Goal: Complete application form: Complete application form

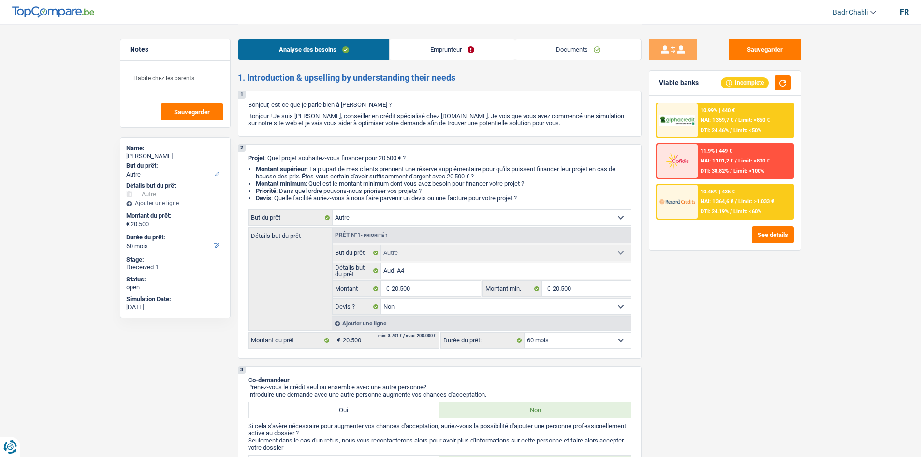
select select "other"
select select "60"
select select "other"
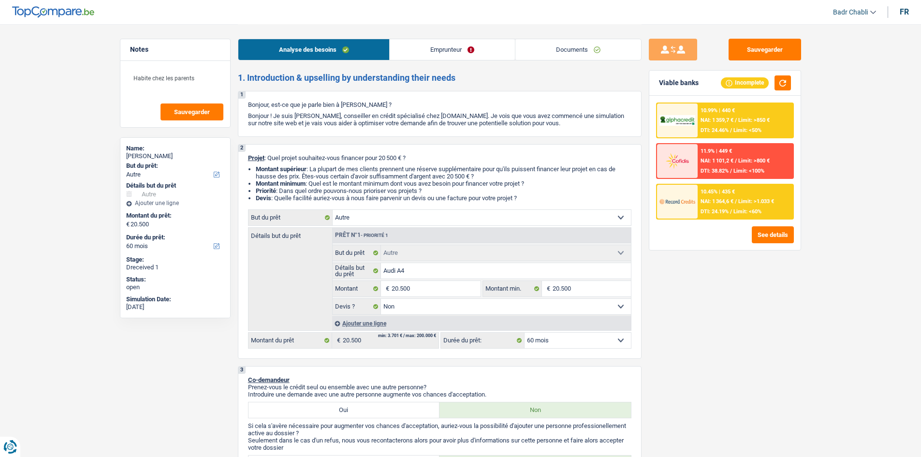
select select "false"
select select "60"
select select "independent"
select select "netSalary"
select select "liveWithParents"
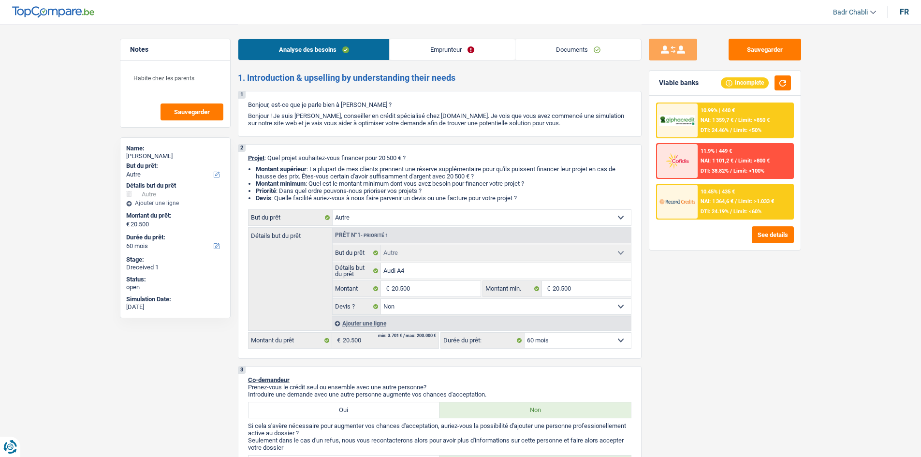
select select "other"
select select "false"
select select "60"
click at [568, 49] on link "Documents" at bounding box center [578, 49] width 126 height 21
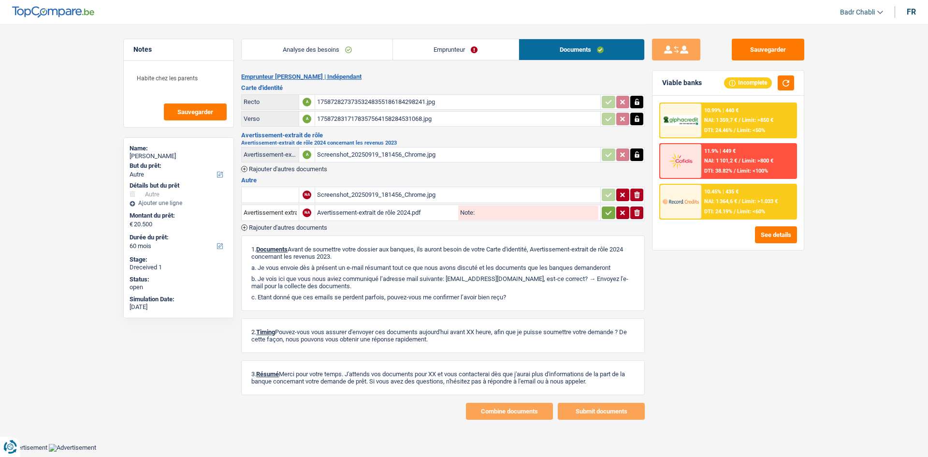
click at [393, 155] on div "Screenshot_20250919_181456_Chrome.jpg" at bounding box center [457, 154] width 281 height 15
click at [390, 213] on div "Avertissement-extrait de rôle 2024.pdf" at bounding box center [386, 212] width 139 height 15
click at [445, 47] on link "Emprunteur" at bounding box center [456, 49] width 126 height 21
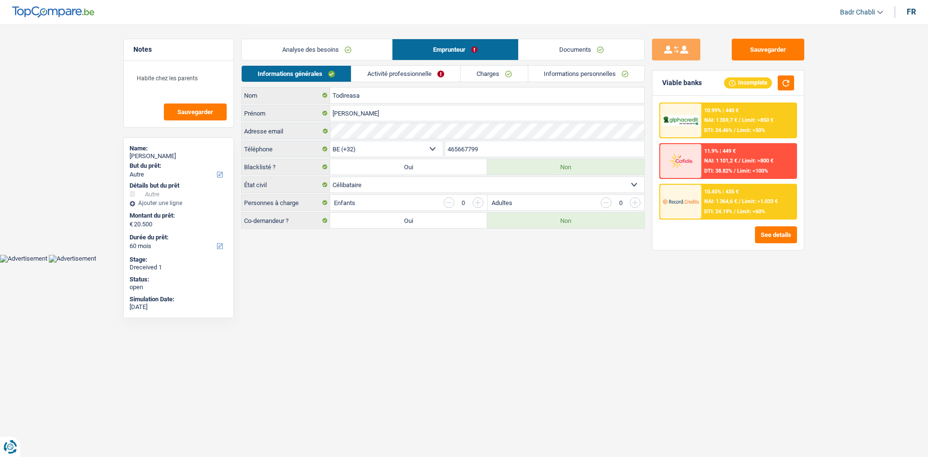
click at [418, 76] on link "Activité professionnelle" at bounding box center [405, 74] width 109 height 16
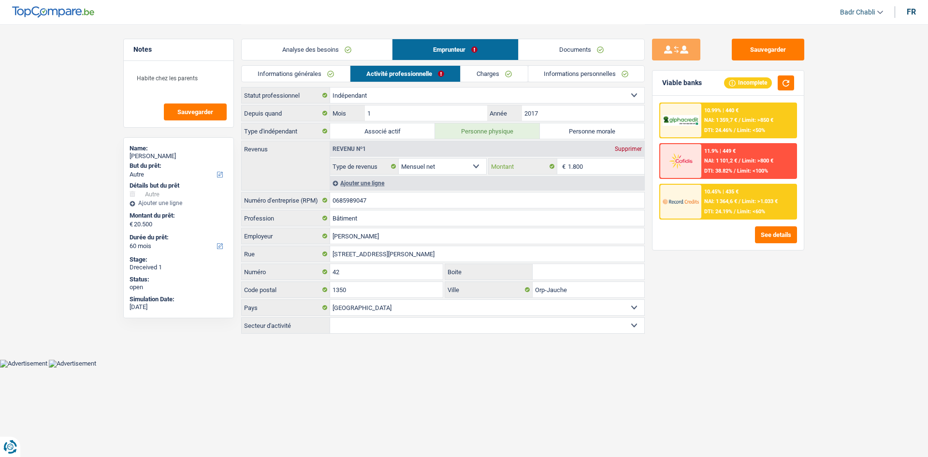
click at [573, 162] on input "1.800" at bounding box center [606, 166] width 77 height 15
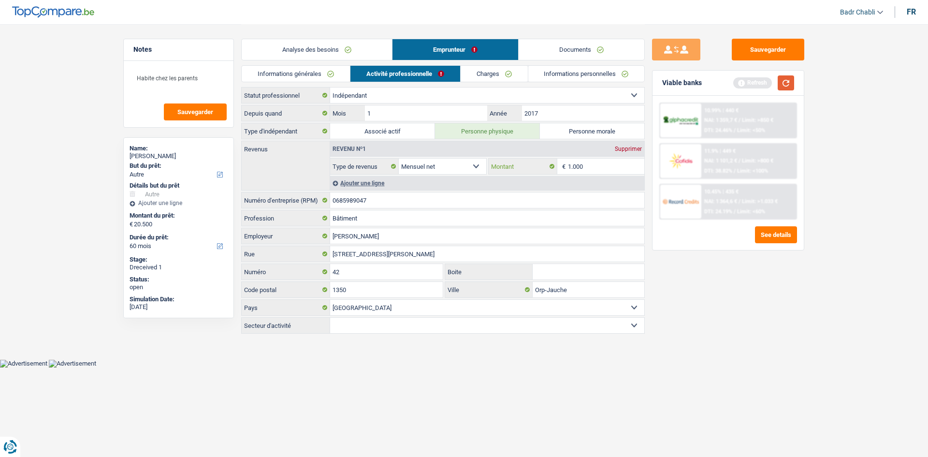
type input "1.000"
click at [793, 77] on button "button" at bounding box center [786, 82] width 16 height 15
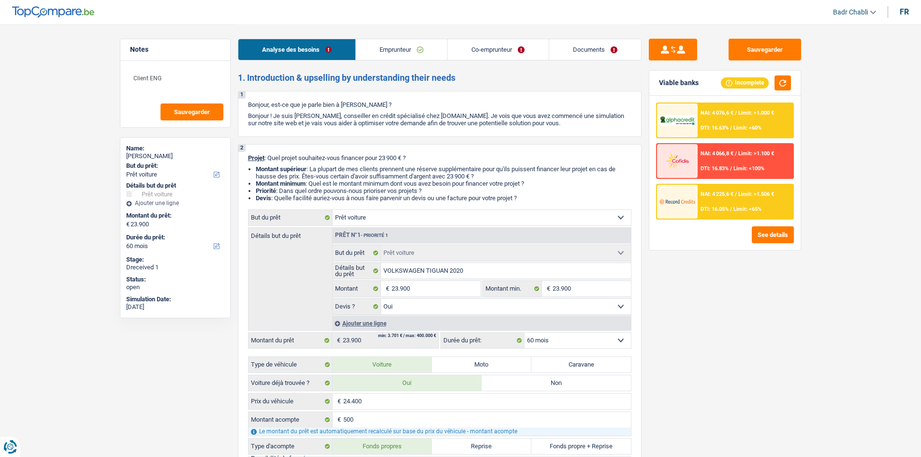
select select "car"
select select "60"
select select "car"
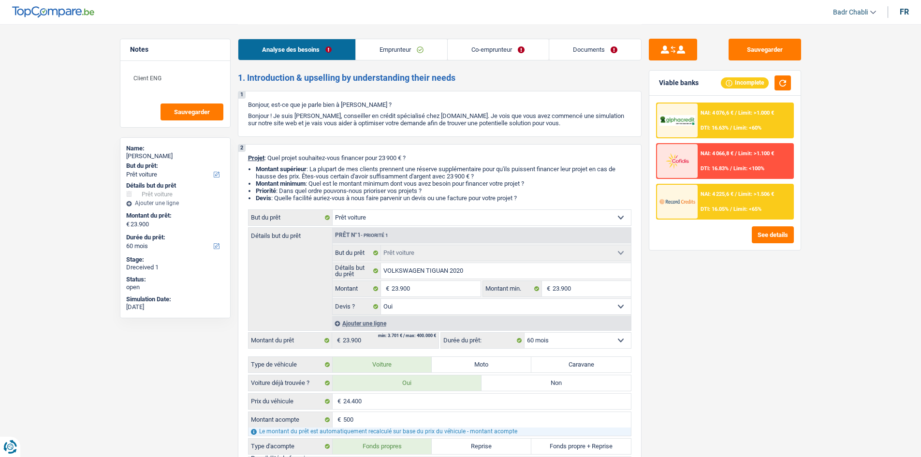
select select "yes"
select select "60"
select select "worker"
select select "independent"
select select "netSalary"
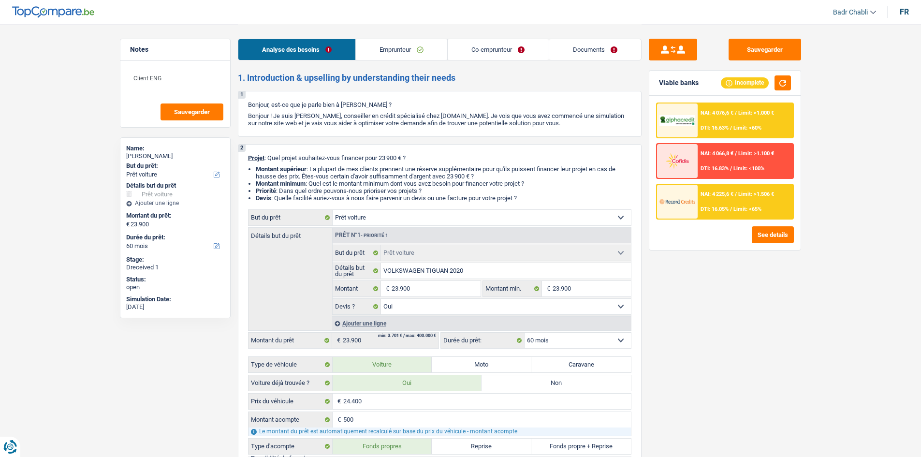
select select "netSalary"
select select "rents"
select select "car"
select select "yes"
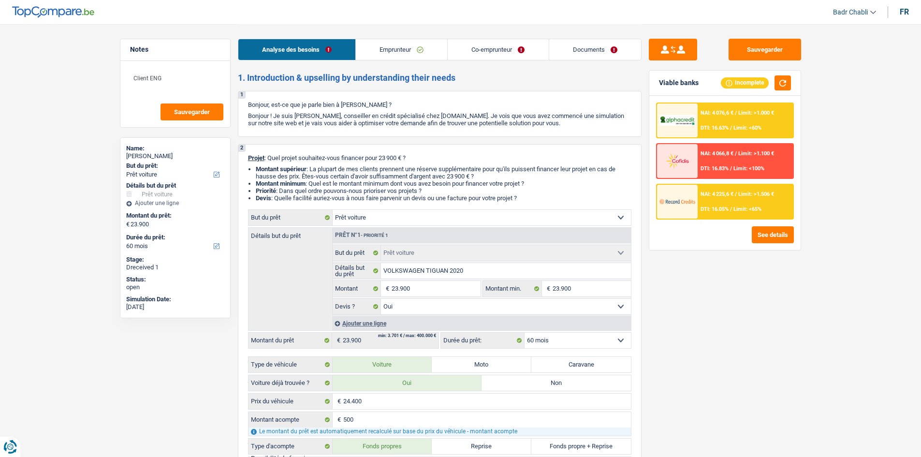
select select "60"
select select "independent"
select select "netSalary"
select select "BE"
select select "smallCompanies"
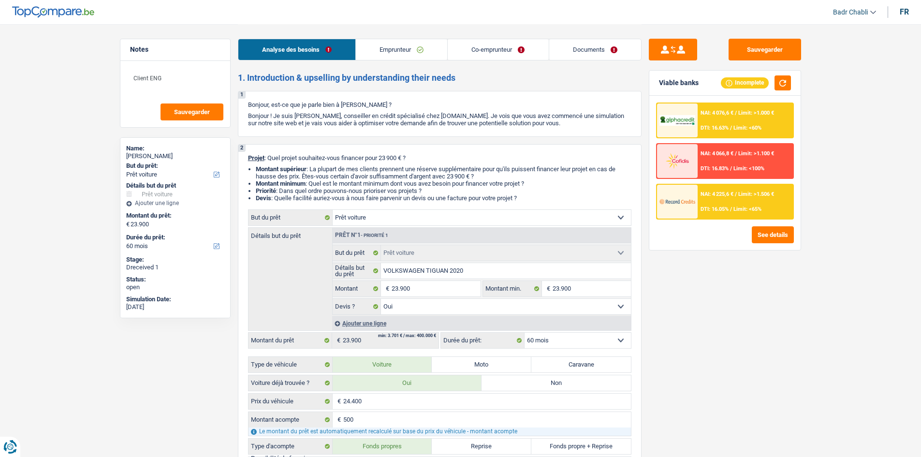
click at [494, 54] on link "Co-emprunteur" at bounding box center [498, 49] width 101 height 21
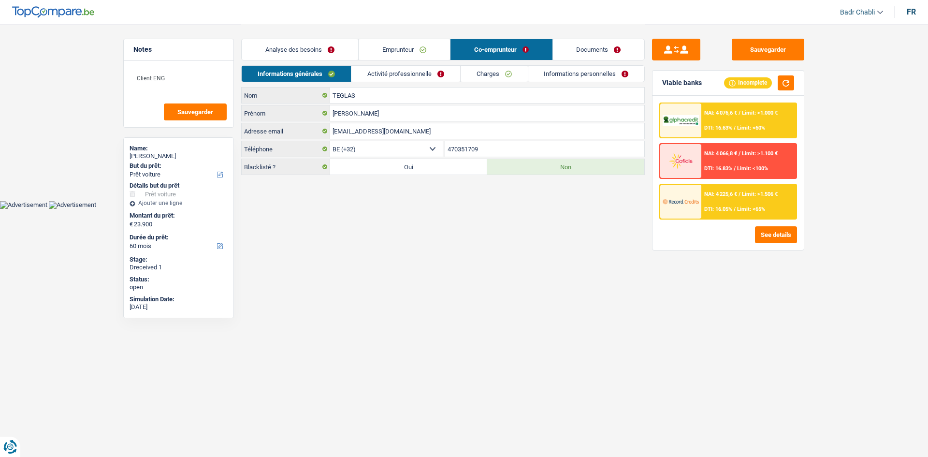
click at [400, 79] on link "Activité professionnelle" at bounding box center [405, 74] width 109 height 16
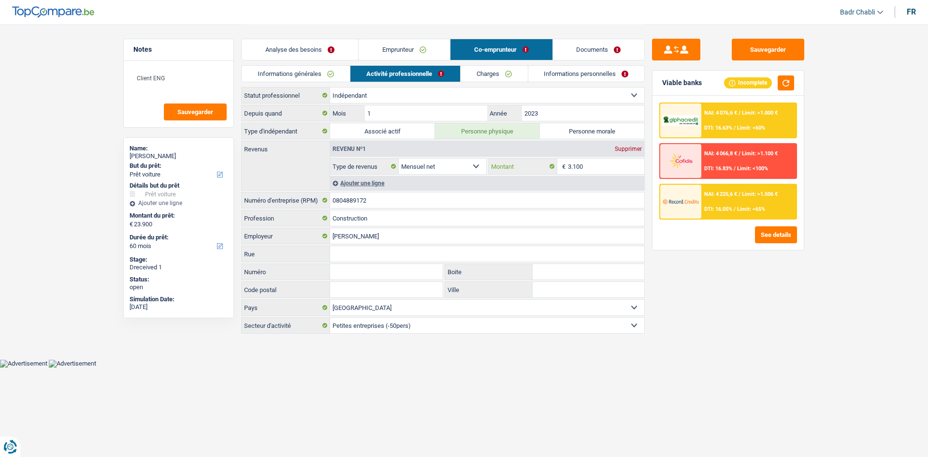
click at [586, 164] on input "3.100" at bounding box center [606, 166] width 77 height 15
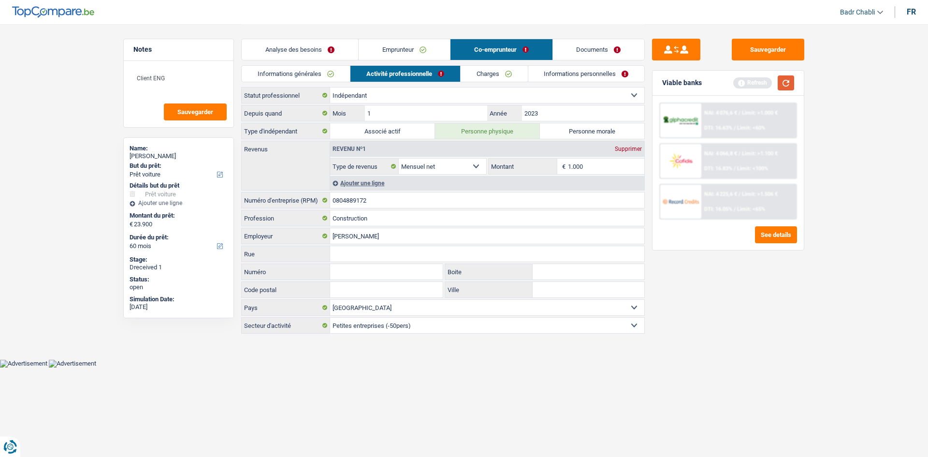
type input "1.000"
click at [794, 81] on button "button" at bounding box center [786, 82] width 16 height 15
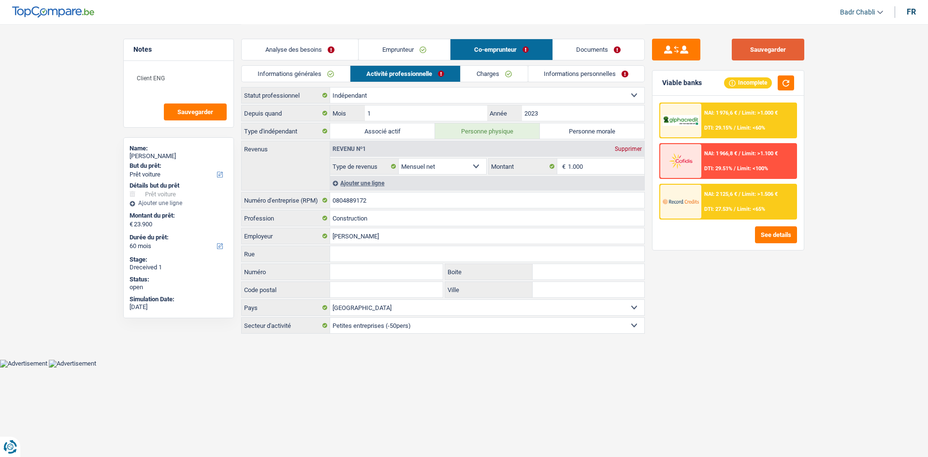
click at [764, 40] on button "Sauvegarder" at bounding box center [768, 50] width 73 height 22
click at [763, 58] on button "Sauvegarder" at bounding box center [768, 50] width 73 height 22
click at [421, 52] on link "Emprunteur" at bounding box center [404, 49] width 91 height 21
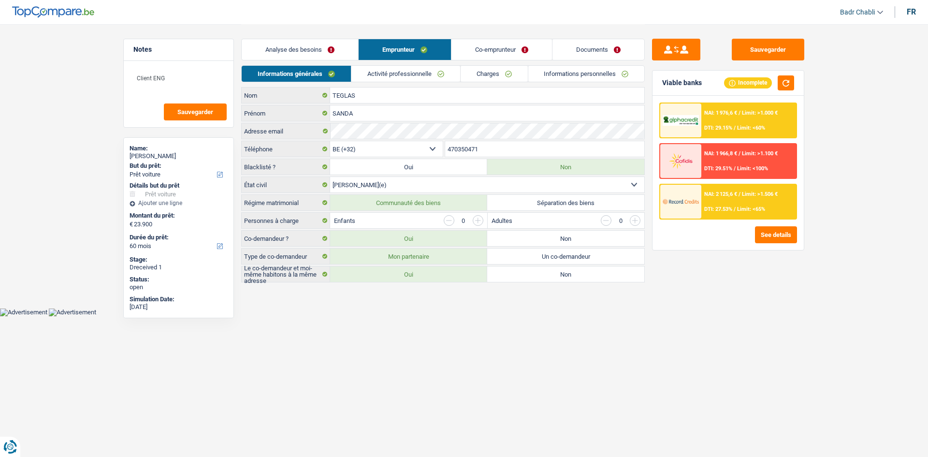
click at [608, 55] on link "Documents" at bounding box center [599, 49] width 92 height 21
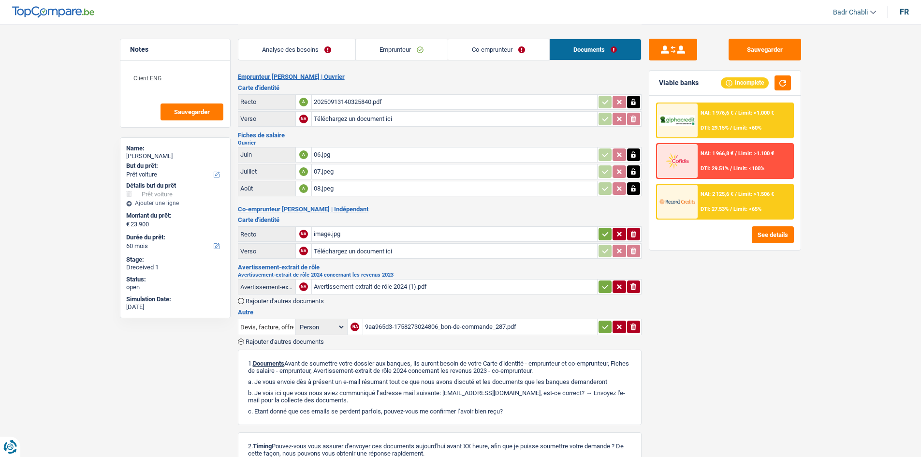
click at [340, 237] on div "image.jpg" at bounding box center [454, 234] width 281 height 15
click at [758, 61] on div "Sauvegarder Viable banks Incomplete NAI: 1 976,6 € / Limit: >1.000 € DTI: 29.15…" at bounding box center [725, 240] width 167 height 403
click at [766, 45] on button "Sauvegarder" at bounding box center [765, 50] width 73 height 22
click at [790, 55] on button "Sauvegarder" at bounding box center [765, 50] width 73 height 22
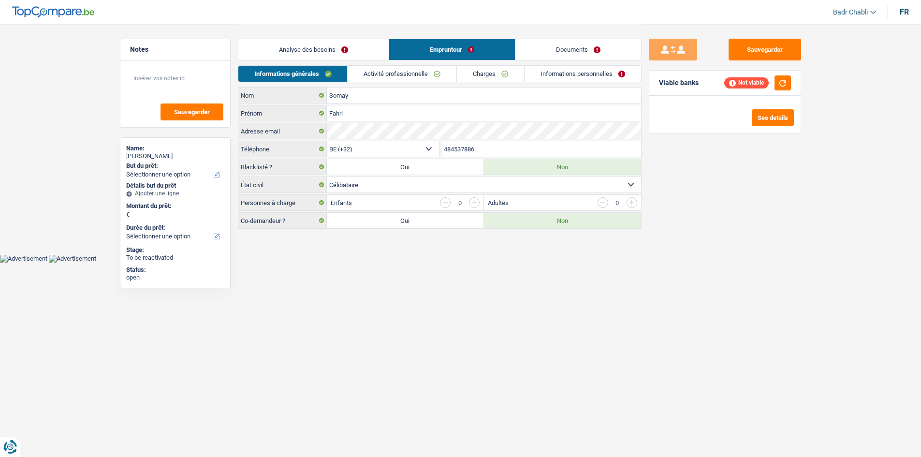
select select "32"
select select "single"
select select "worker"
select select "netSalary"
select select "BE"
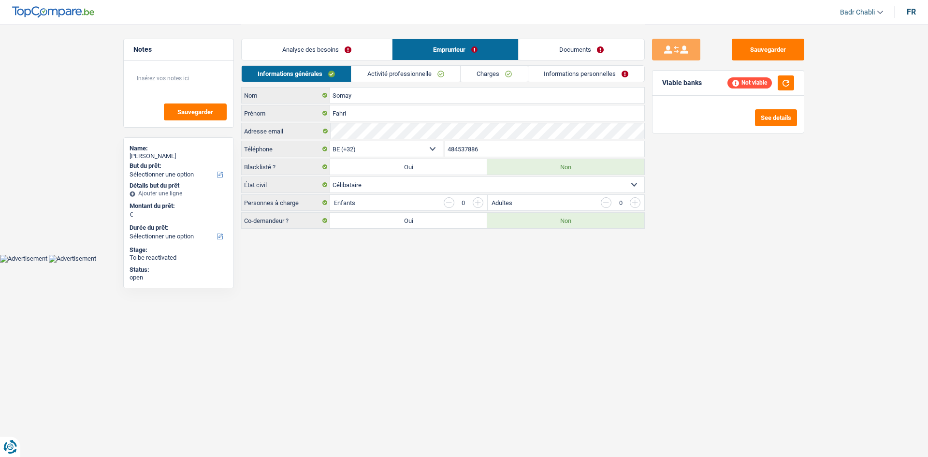
click at [424, 70] on link "Activité professionnelle" at bounding box center [405, 74] width 109 height 16
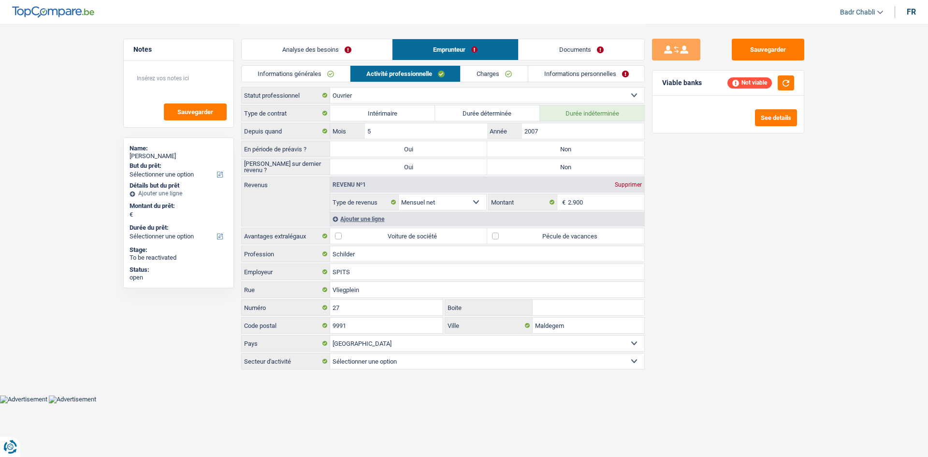
click at [568, 154] on label "Non" at bounding box center [565, 148] width 157 height 15
click at [568, 154] on input "Non" at bounding box center [565, 148] width 157 height 15
radio input "true"
click at [570, 169] on label "Non" at bounding box center [565, 166] width 157 height 15
click at [570, 169] on input "Non" at bounding box center [565, 166] width 157 height 15
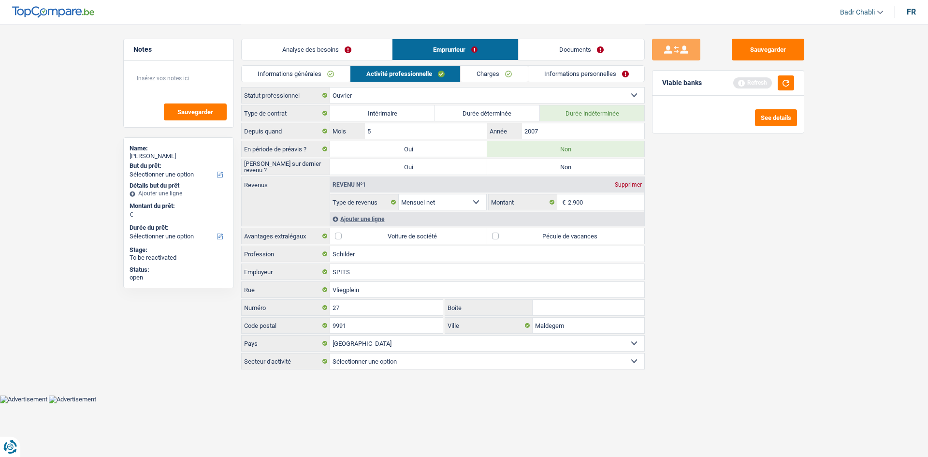
radio input "true"
click at [789, 80] on button "button" at bounding box center [786, 82] width 16 height 15
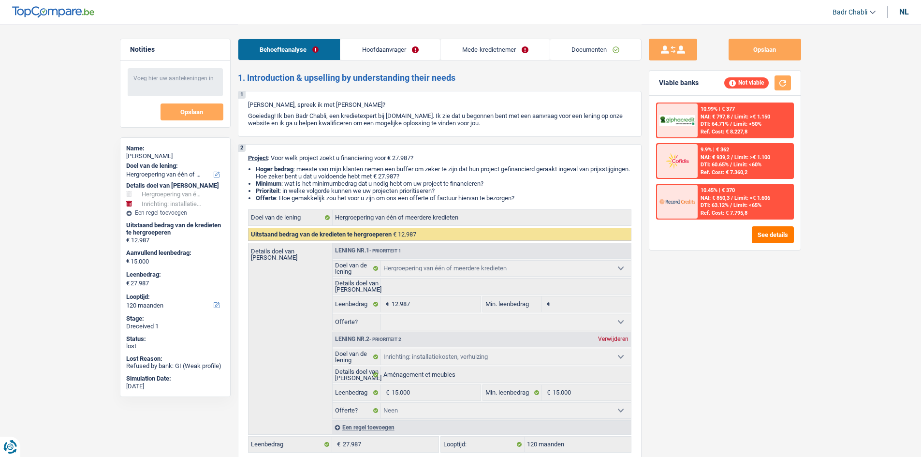
select select "refinancing"
select select "movingOrInstallation"
select select "120"
select select "refinancing"
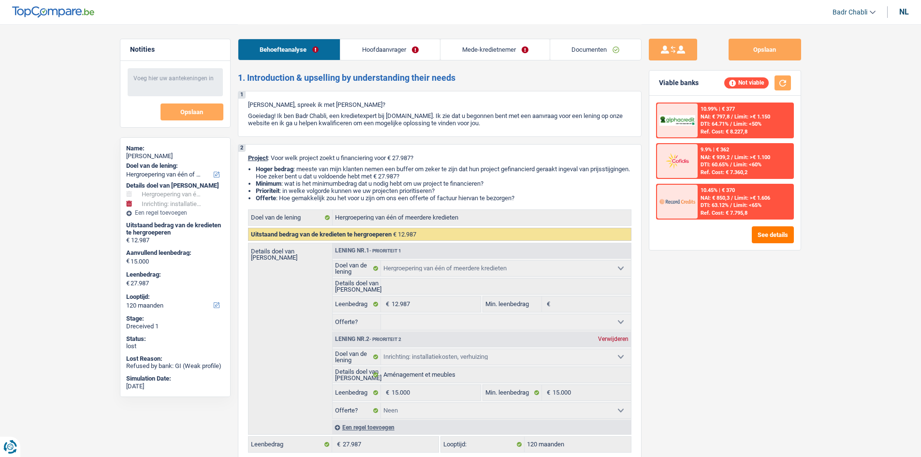
select select "refinancing"
select select "movingOrInstallation"
select select "false"
select select "120"
select select "worker"
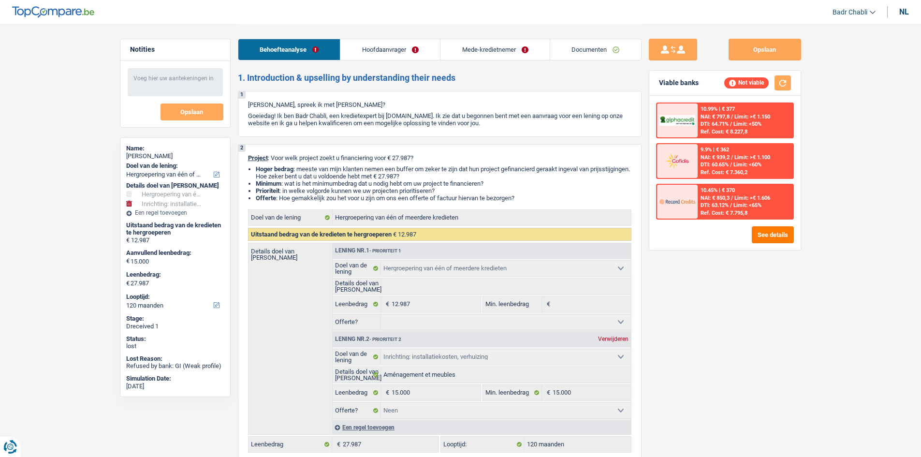
select select "student"
select select "familyAllowances"
select select "netSalary"
select select "rents"
select select "carLoan"
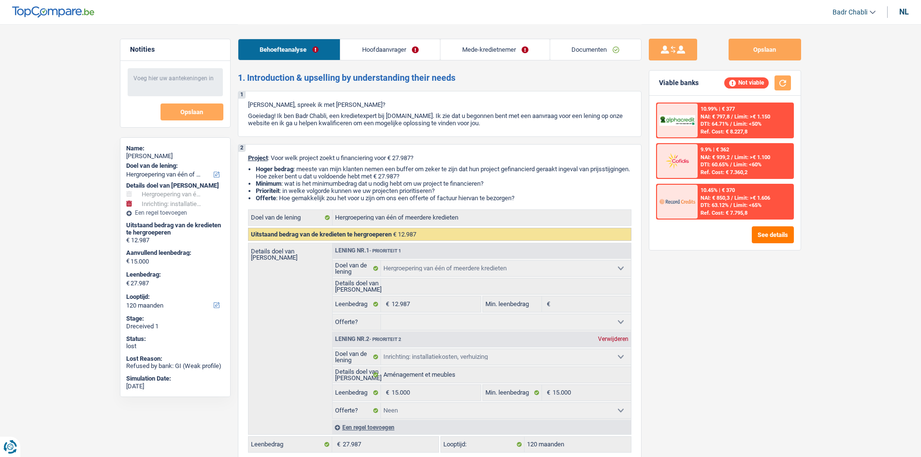
select select "60"
select select "personalLoan"
select select "other"
select select "60"
select select "personalSale"
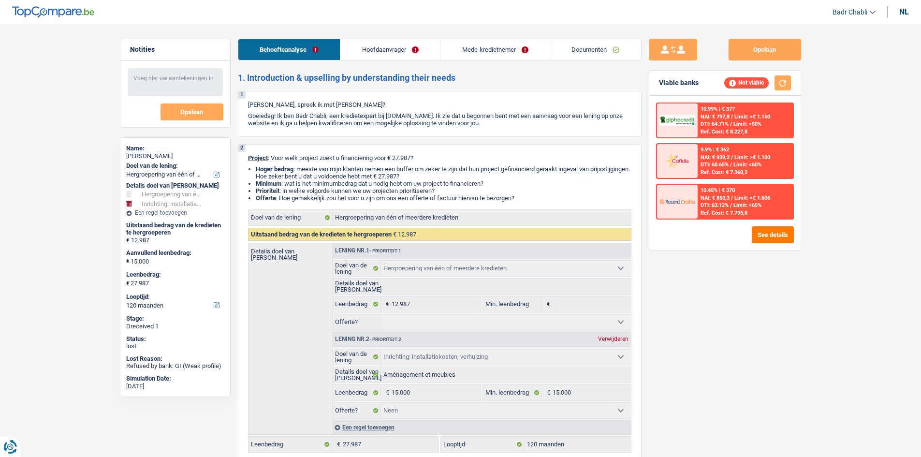
select select "12"
select select "refinancing"
select select "movingOrInstallation"
select select "false"
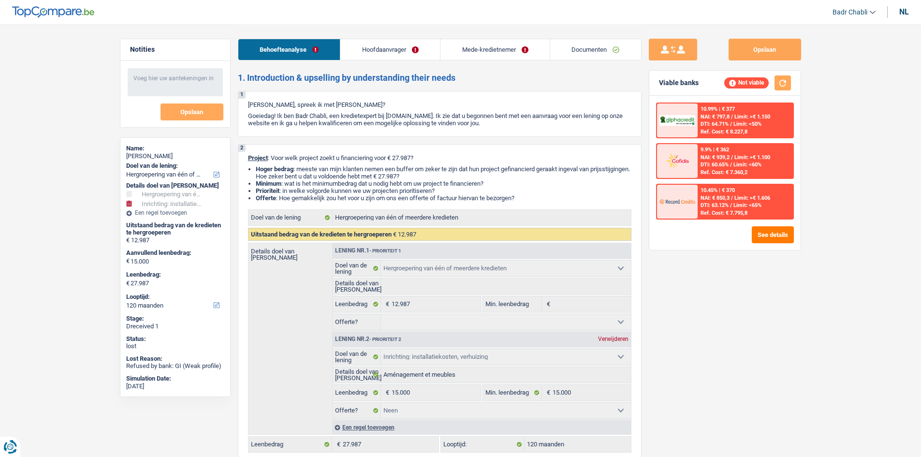
select select "120"
select select "worker"
select select "familyAllowances"
select select "netSalary"
click at [397, 47] on link "Hoofdaanvrager" at bounding box center [390, 49] width 100 height 21
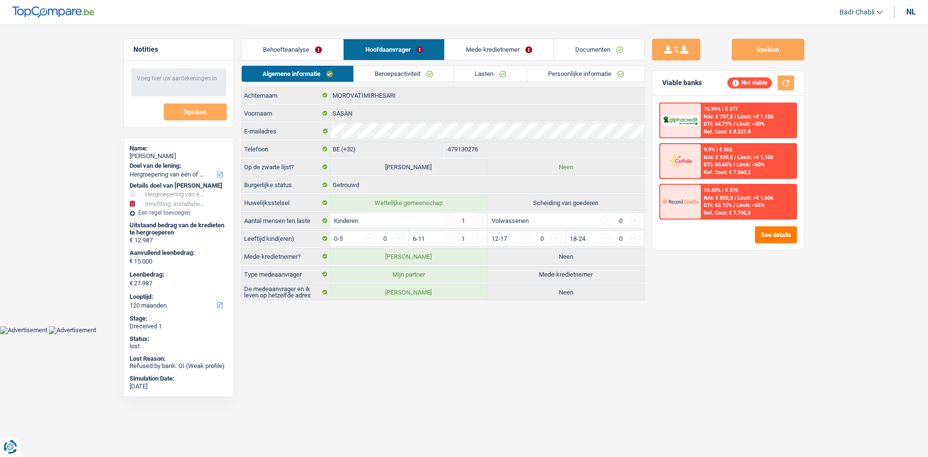
click at [406, 72] on link "Beroepsactiviteit" at bounding box center [404, 74] width 100 height 16
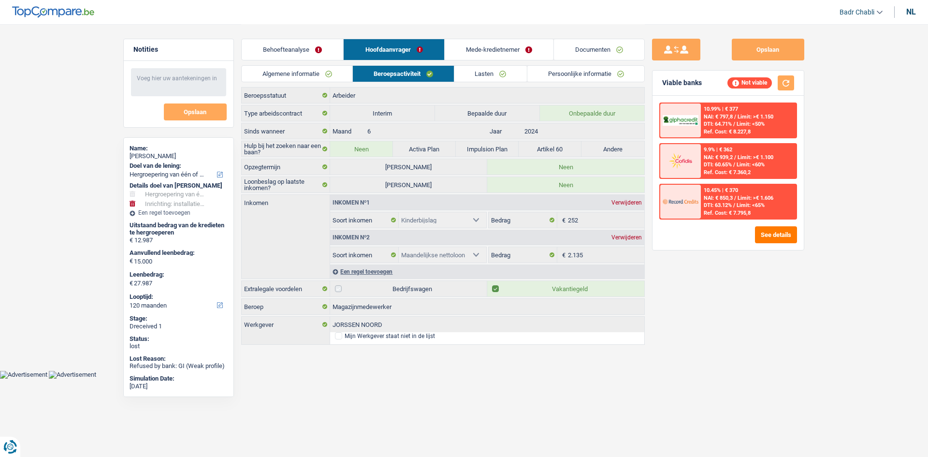
click at [497, 50] on link "Mede-kredietnemer" at bounding box center [499, 49] width 109 height 21
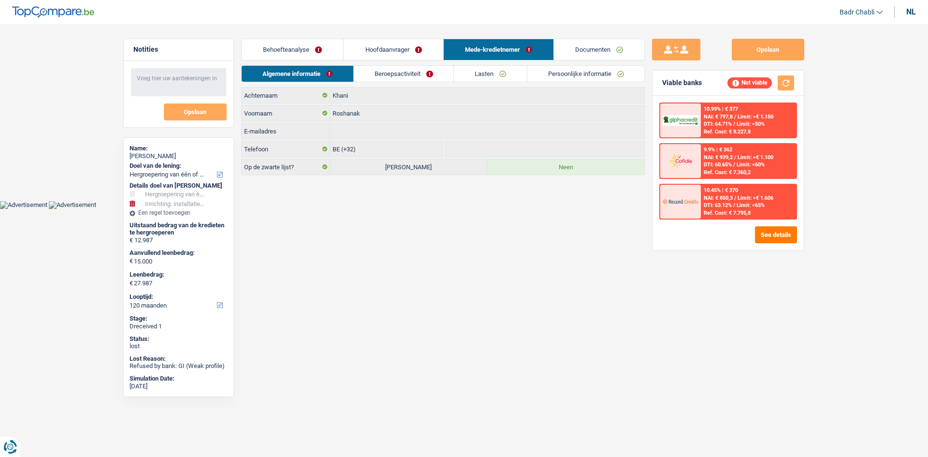
click at [419, 76] on link "Beroepsactiviteit" at bounding box center [404, 74] width 100 height 16
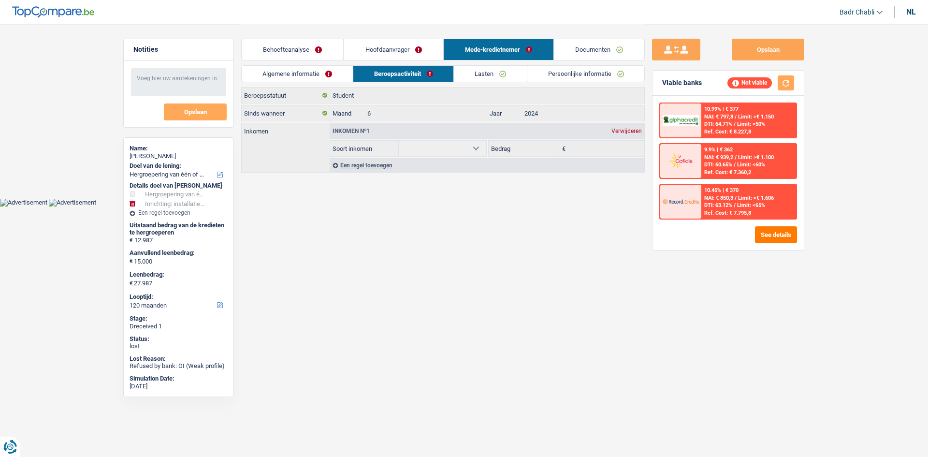
click at [386, 50] on link "Hoofdaanvrager" at bounding box center [393, 49] width 99 height 21
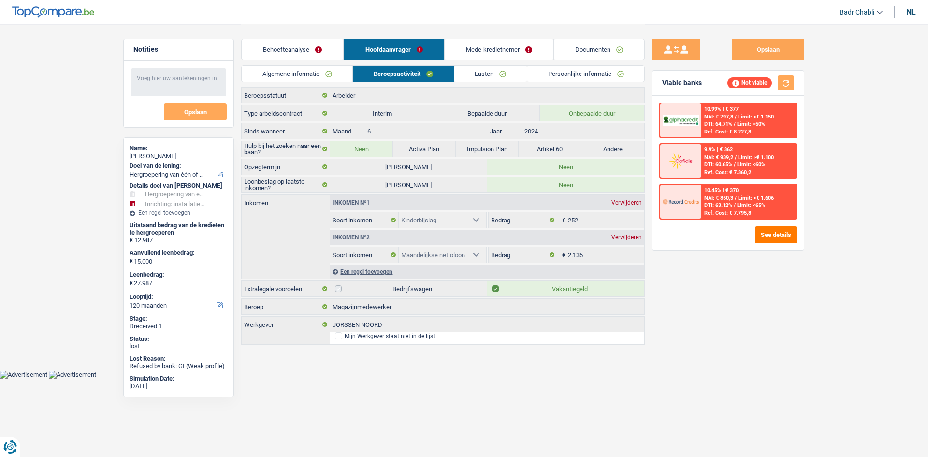
click at [491, 77] on link "Lasten" at bounding box center [490, 74] width 73 height 16
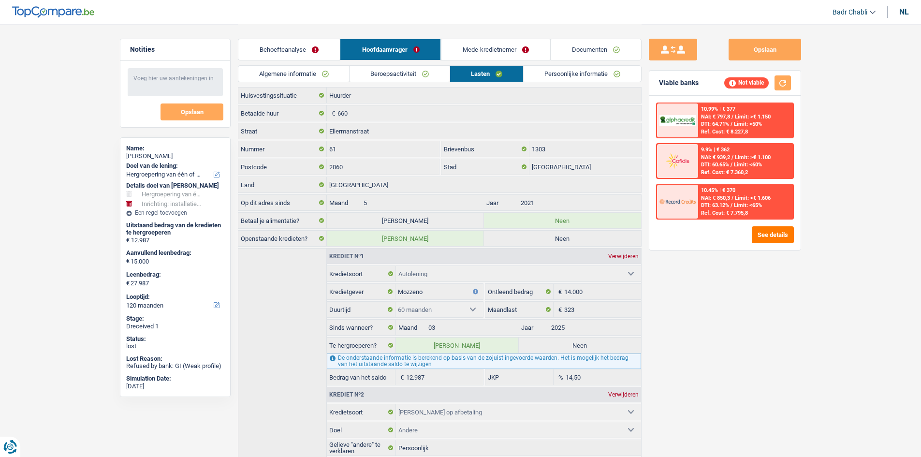
click at [382, 73] on link "Beroepsactiviteit" at bounding box center [400, 74] width 100 height 16
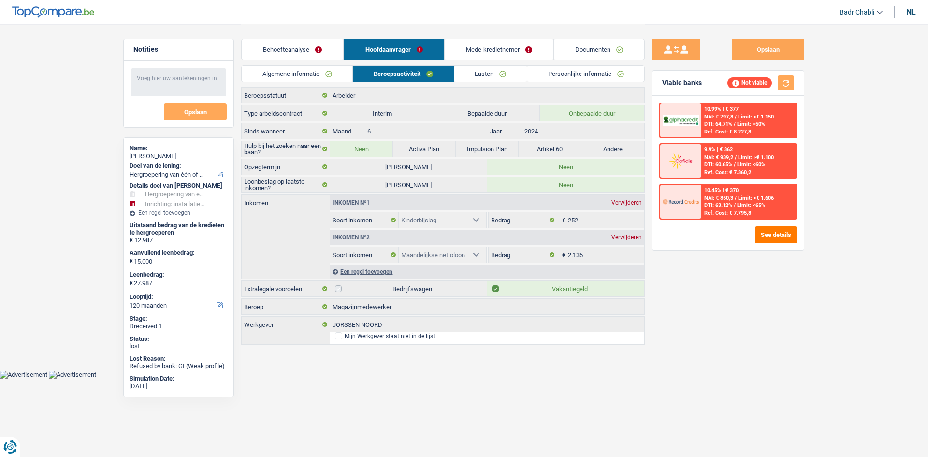
click at [493, 75] on link "Lasten" at bounding box center [490, 74] width 73 height 16
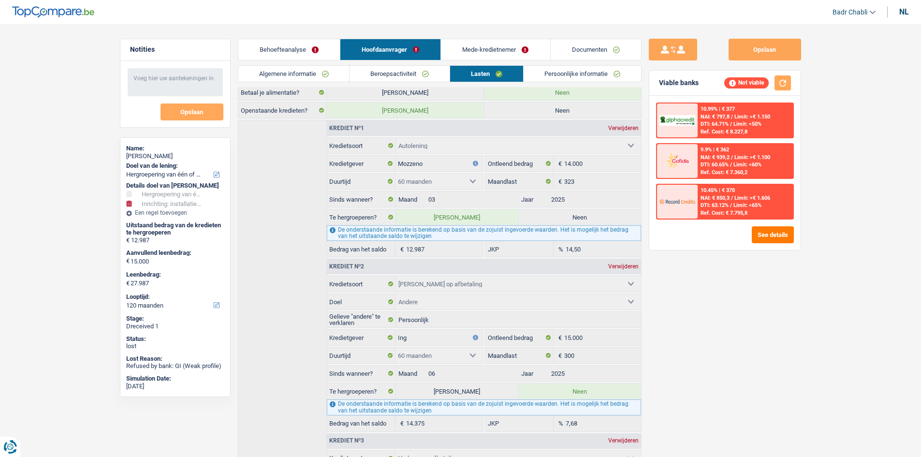
scroll to position [0, 0]
